Goal: Book appointment/travel/reservation

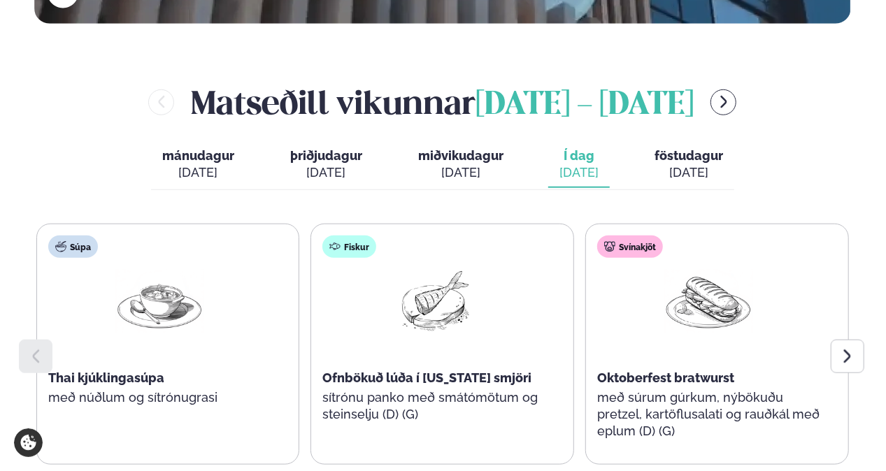
scroll to position [508, 0]
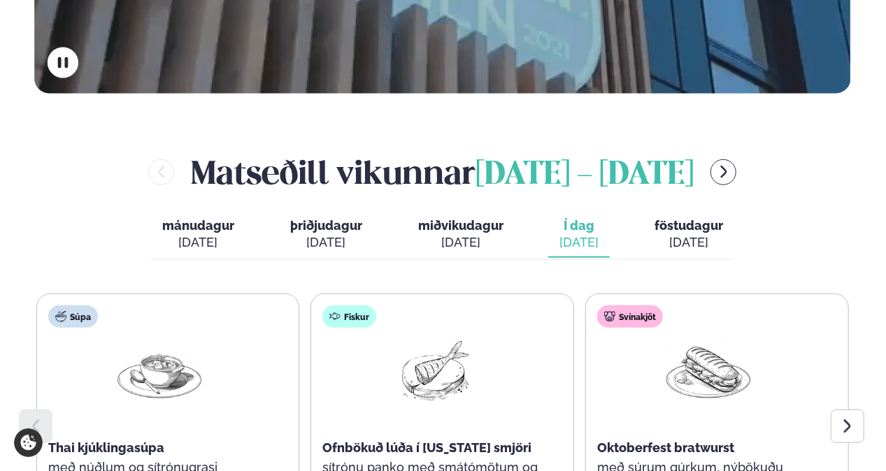
click at [732, 164] on icon "menu-btn-right" at bounding box center [723, 171] width 15 height 15
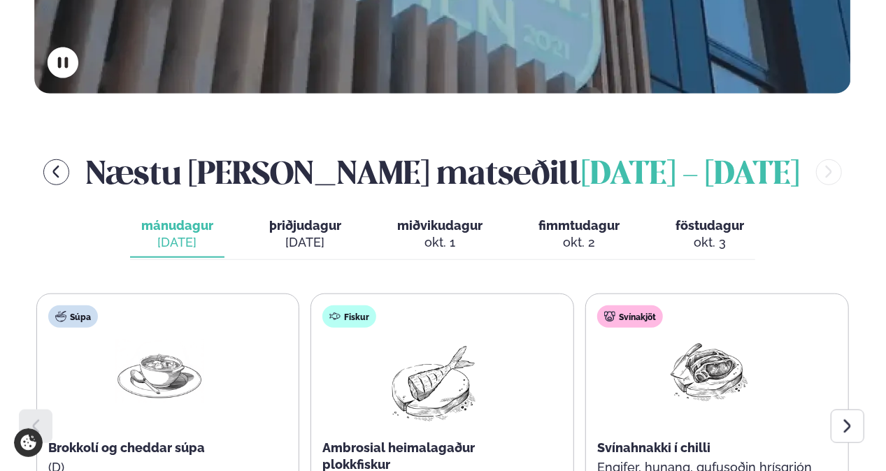
scroll to position [578, 0]
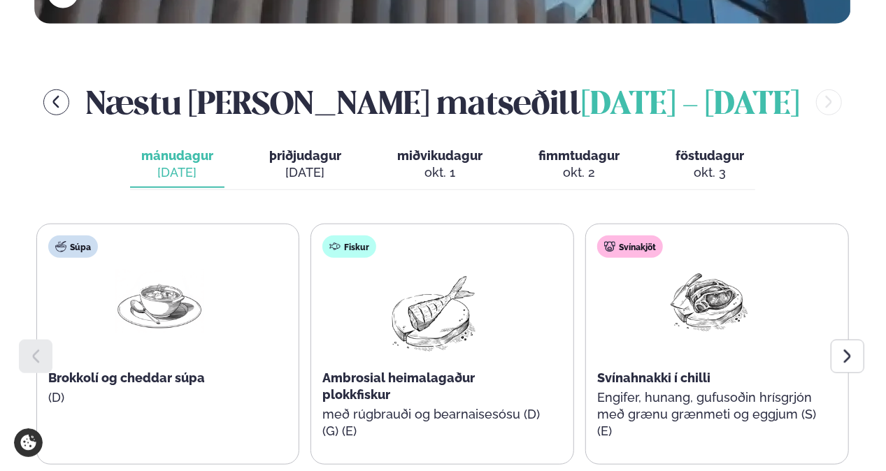
click at [855, 348] on icon at bounding box center [847, 356] width 17 height 17
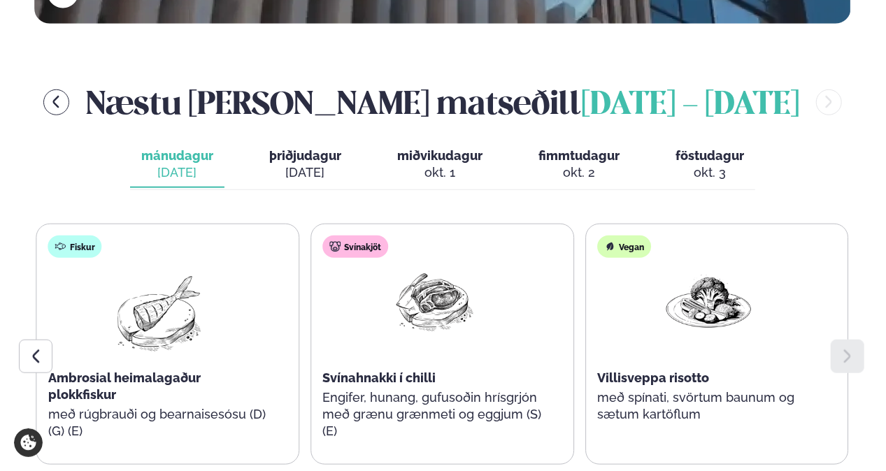
click at [283, 148] on span "þriðjudagur" at bounding box center [305, 155] width 72 height 15
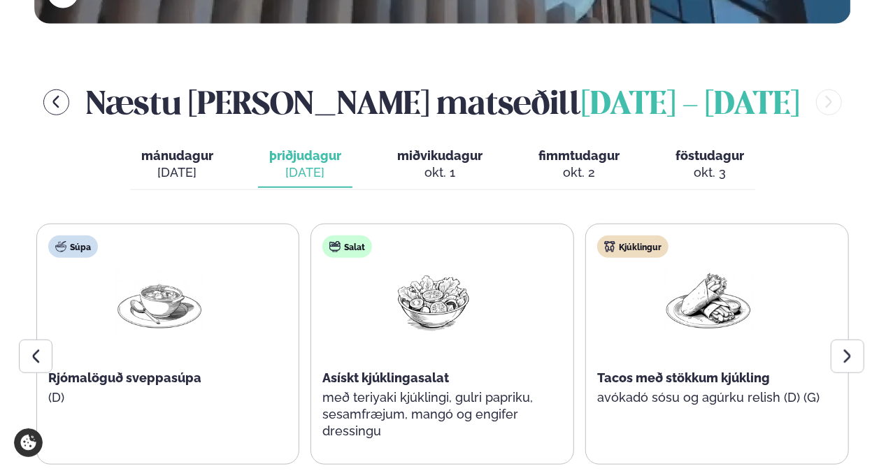
click at [852, 348] on icon at bounding box center [847, 356] width 17 height 17
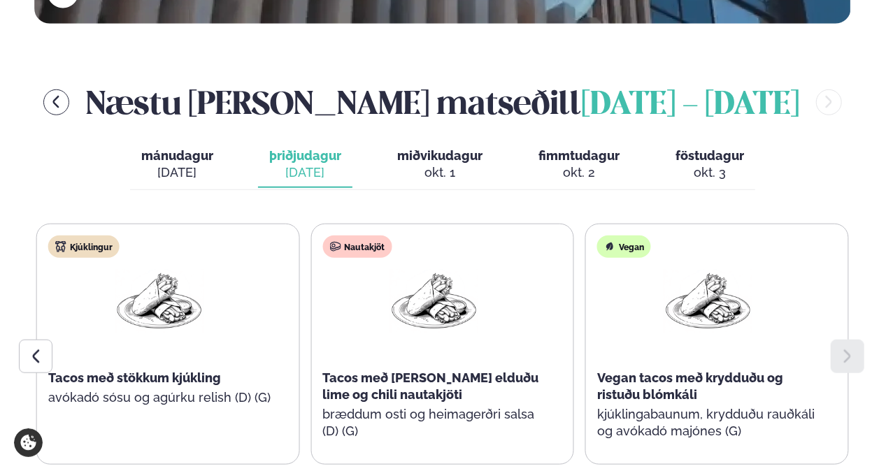
click at [462, 164] on div "okt. 1" at bounding box center [439, 172] width 85 height 17
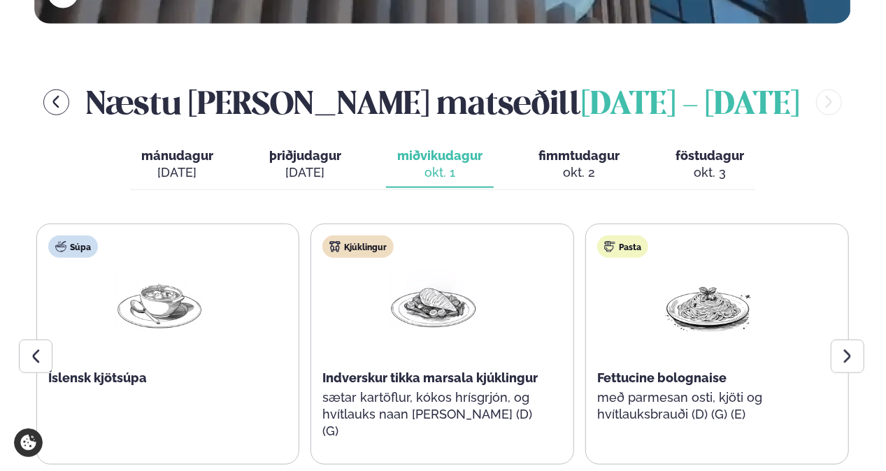
click at [848, 350] on icon at bounding box center [847, 356] width 7 height 13
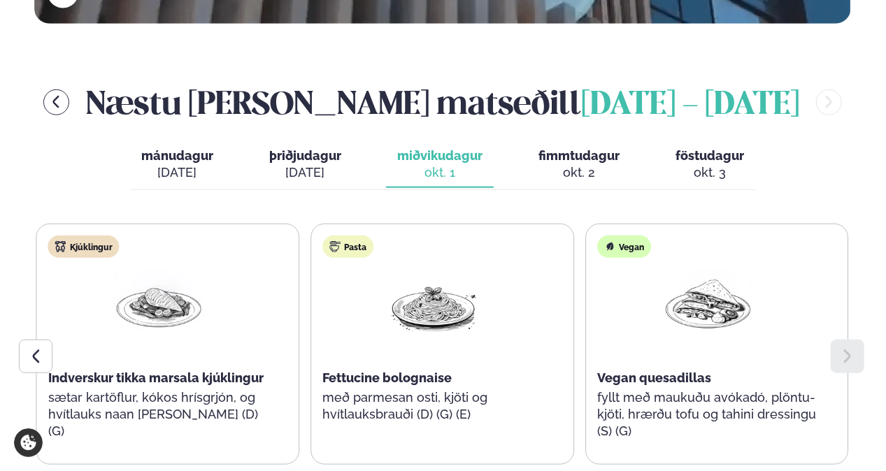
click at [569, 164] on div "okt. 2" at bounding box center [579, 172] width 81 height 17
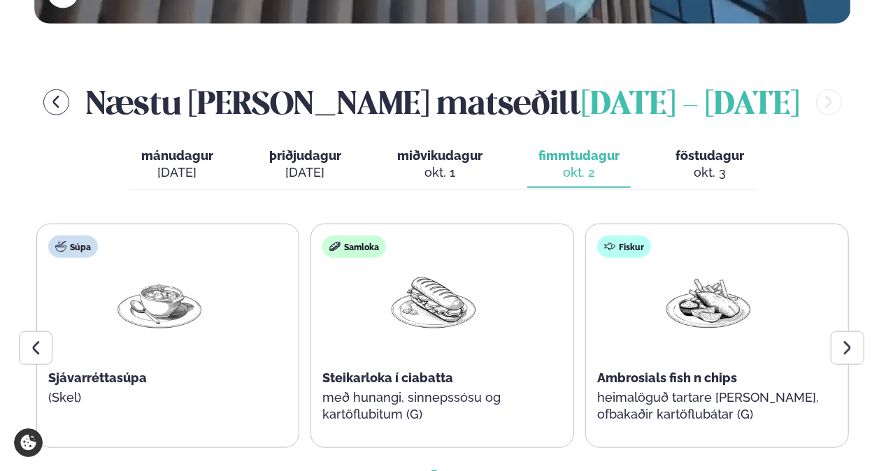
click at [846, 340] on icon at bounding box center [847, 348] width 17 height 17
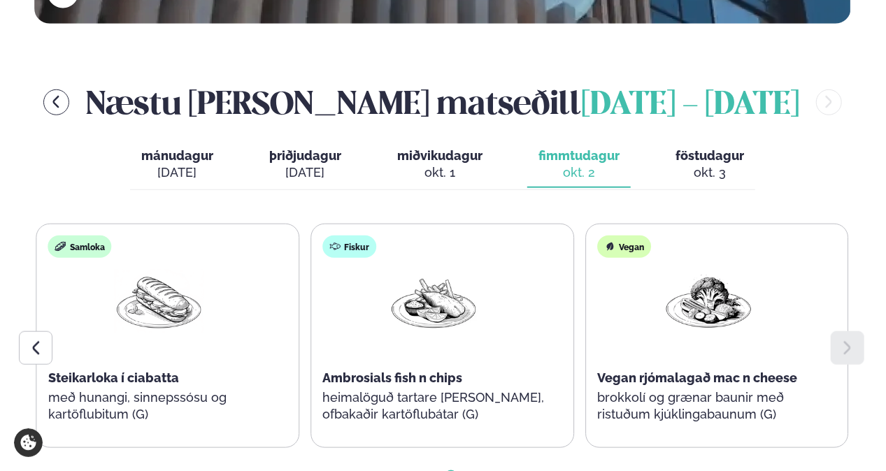
click at [725, 164] on div "okt. 3" at bounding box center [710, 172] width 69 height 17
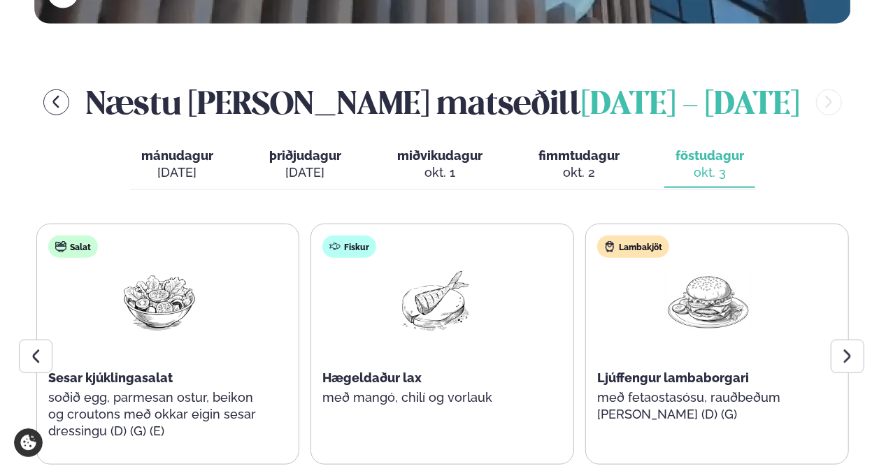
click at [862, 340] on div at bounding box center [848, 357] width 34 height 34
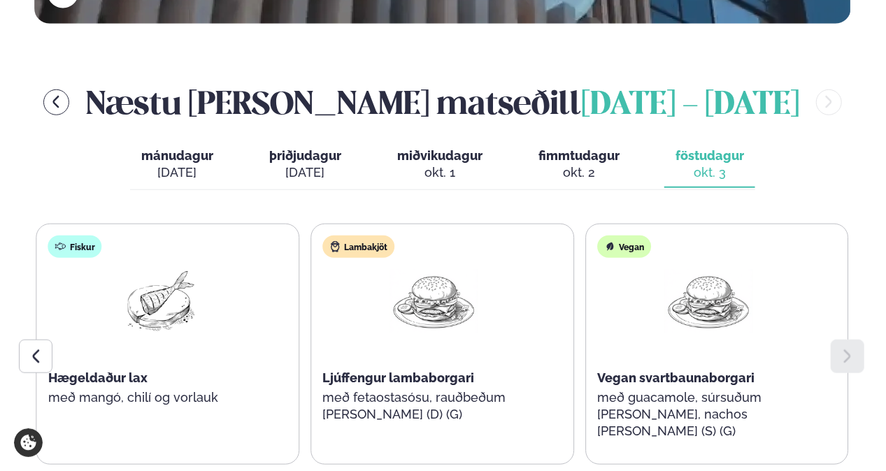
click at [27, 348] on icon at bounding box center [35, 356] width 17 height 17
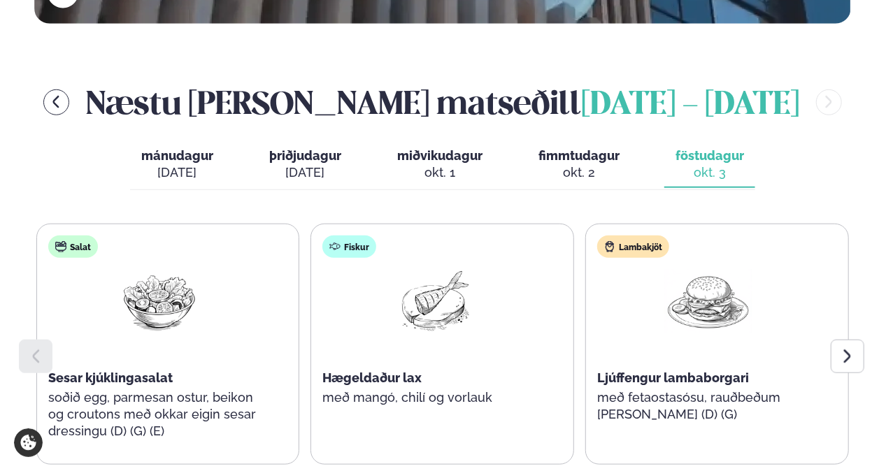
click at [169, 164] on div "[DATE]" at bounding box center [177, 172] width 72 height 17
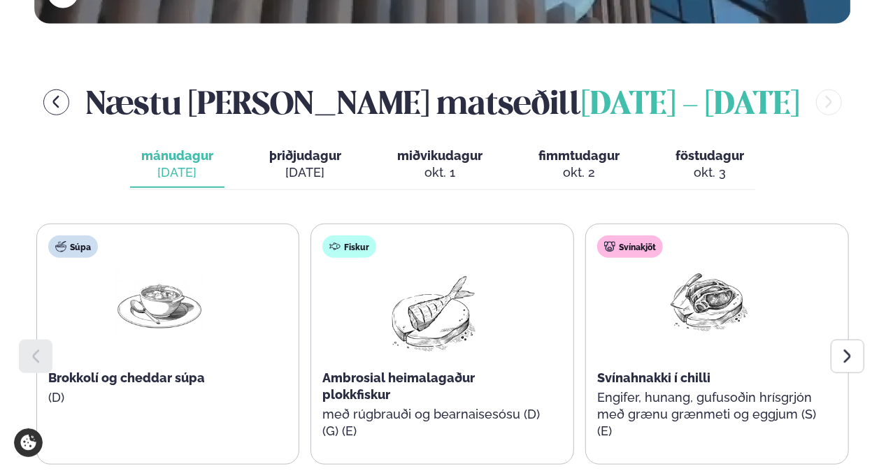
click at [834, 340] on div at bounding box center [848, 357] width 34 height 34
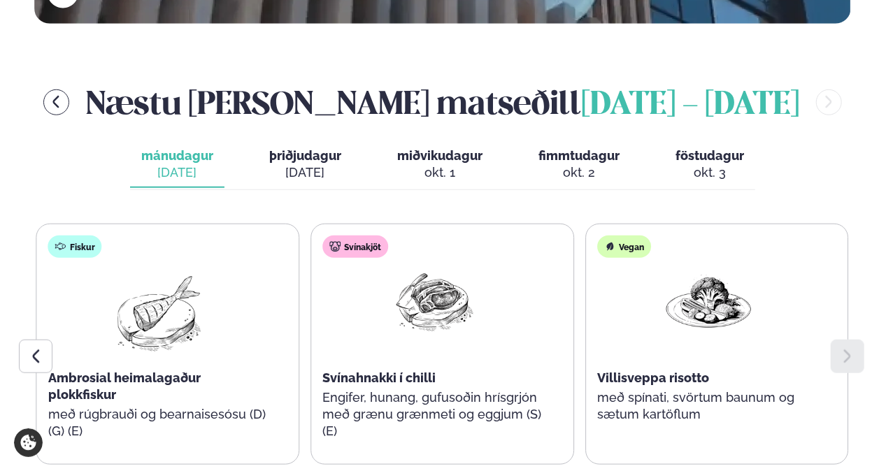
click at [62, 94] on icon "menu-btn-left" at bounding box center [55, 101] width 15 height 15
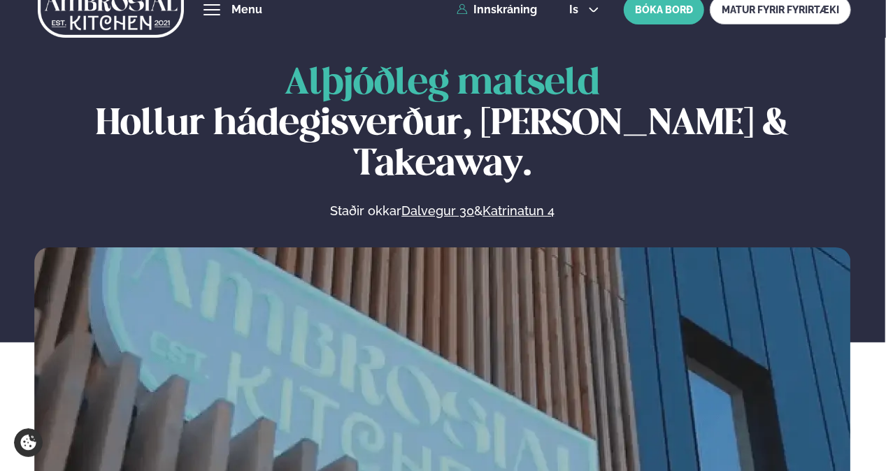
scroll to position [0, 0]
